Goal: Navigation & Orientation: Go to known website

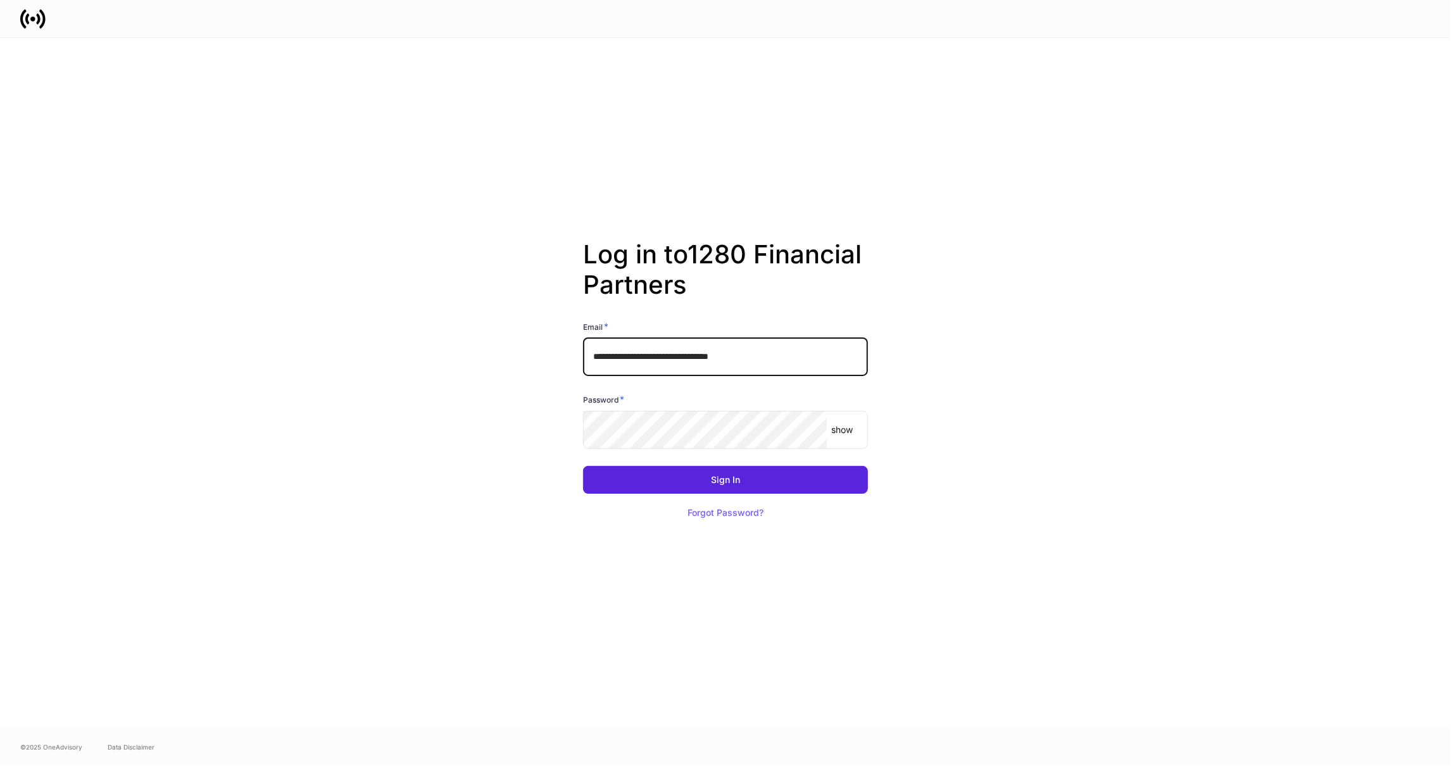
click at [660, 362] on input "**********" at bounding box center [725, 357] width 285 height 38
type input "**********"
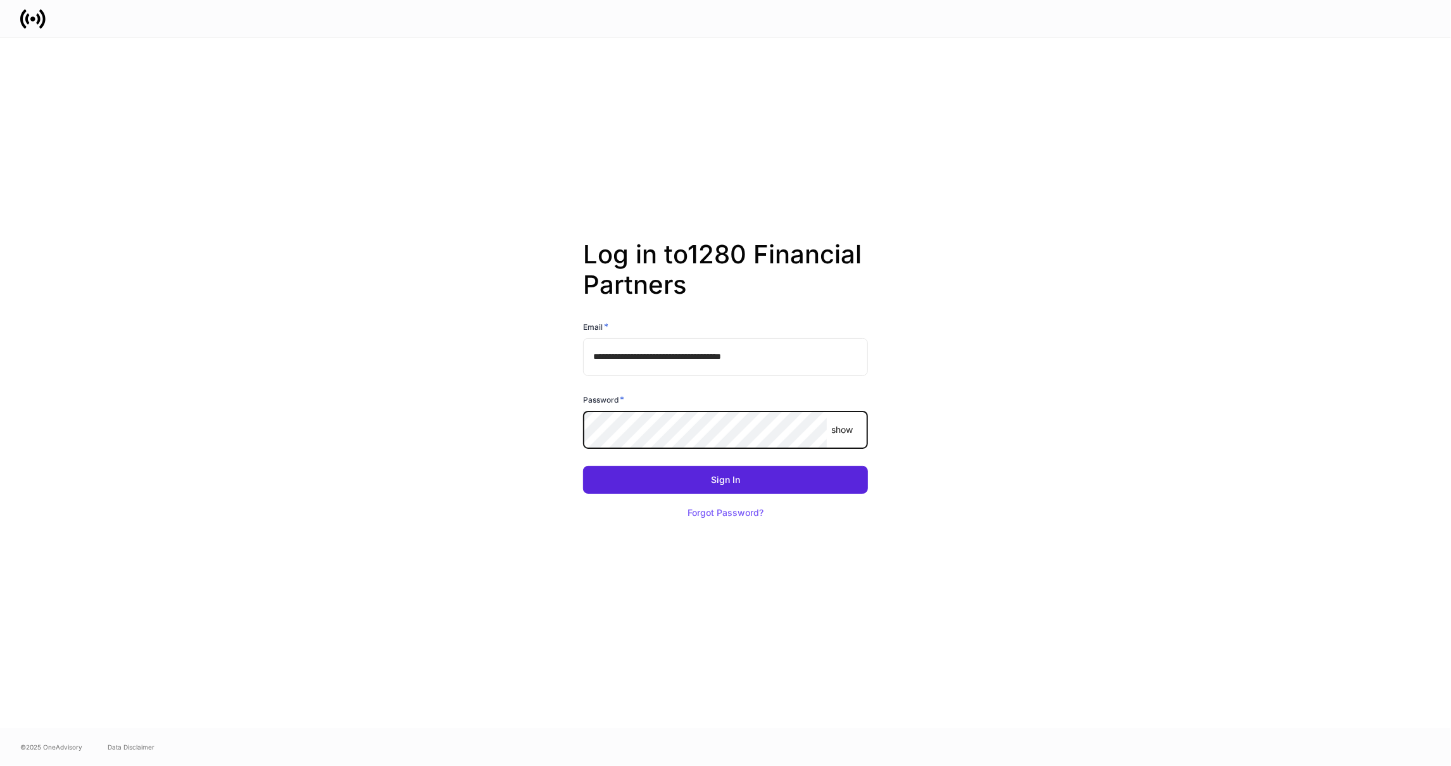
click at [583, 466] on button "Sign In" at bounding box center [725, 480] width 285 height 28
